Goal: Find specific page/section: Find specific page/section

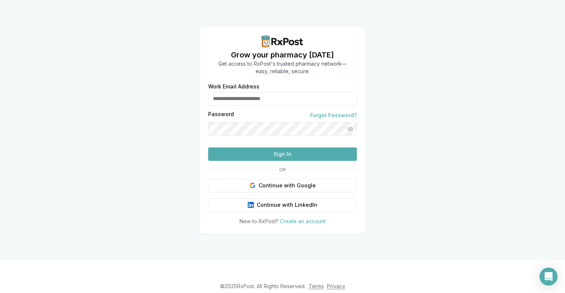
type input "**********"
click at [262, 161] on button "Sign In" at bounding box center [282, 154] width 149 height 13
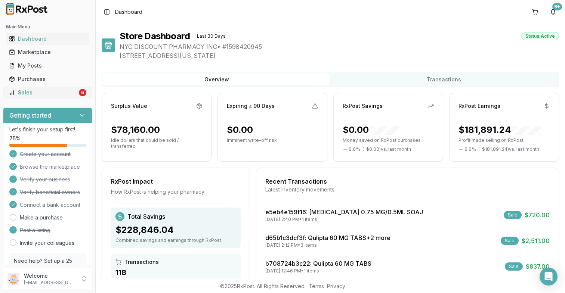
click at [64, 93] on div "Sales" at bounding box center [43, 92] width 68 height 7
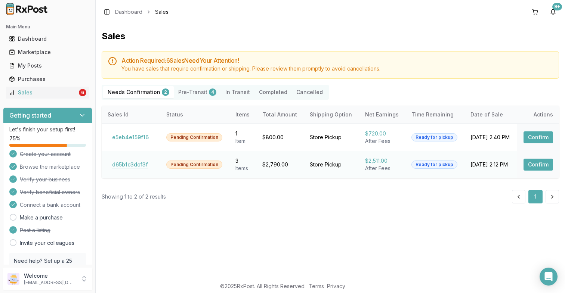
click at [120, 164] on button "d65b1c3dcf3f" at bounding box center [130, 165] width 45 height 12
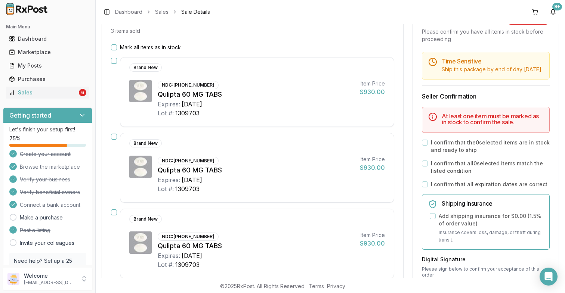
scroll to position [84, 0]
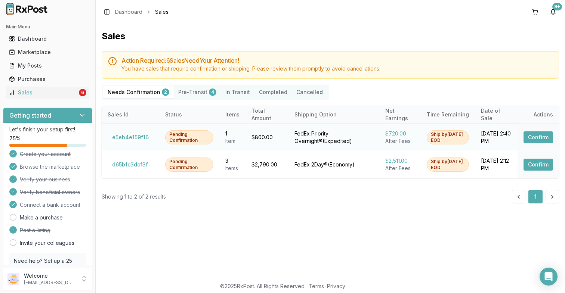
click at [135, 139] on button "e5eb4e159f16" at bounding box center [131, 137] width 46 height 12
